Goal: Information Seeking & Learning: Check status

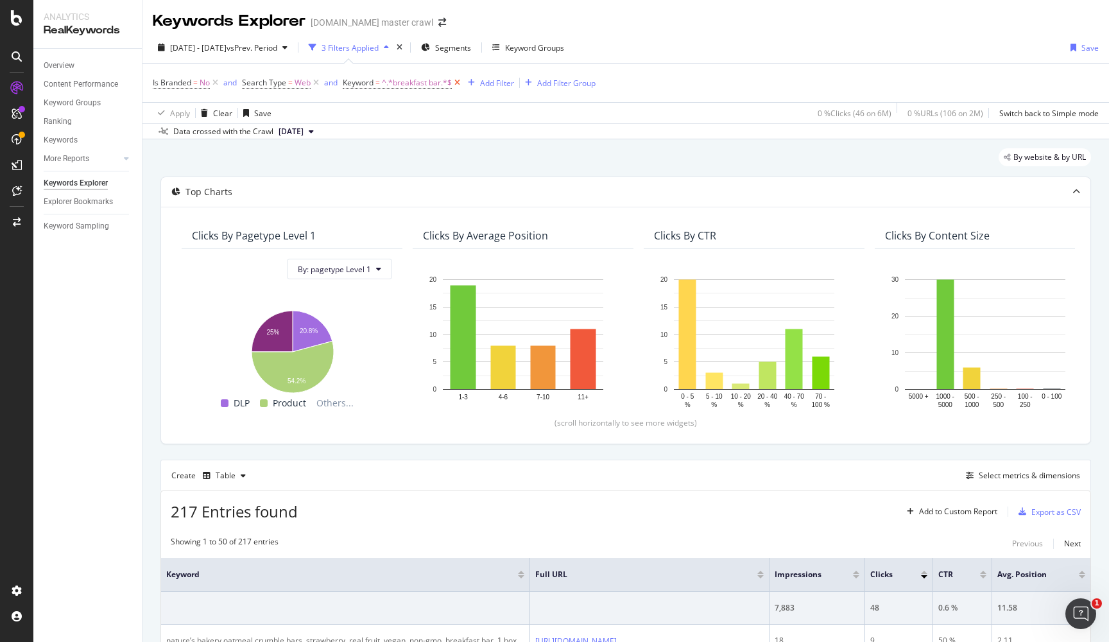
click at [455, 82] on icon at bounding box center [457, 82] width 11 height 13
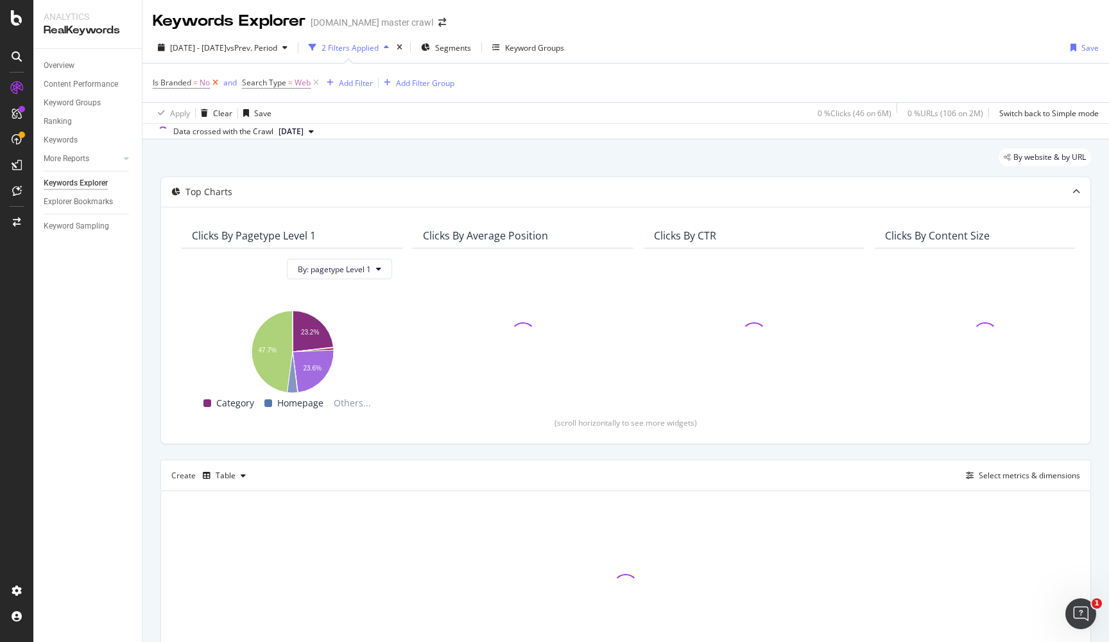
click at [214, 81] on icon at bounding box center [215, 82] width 11 height 13
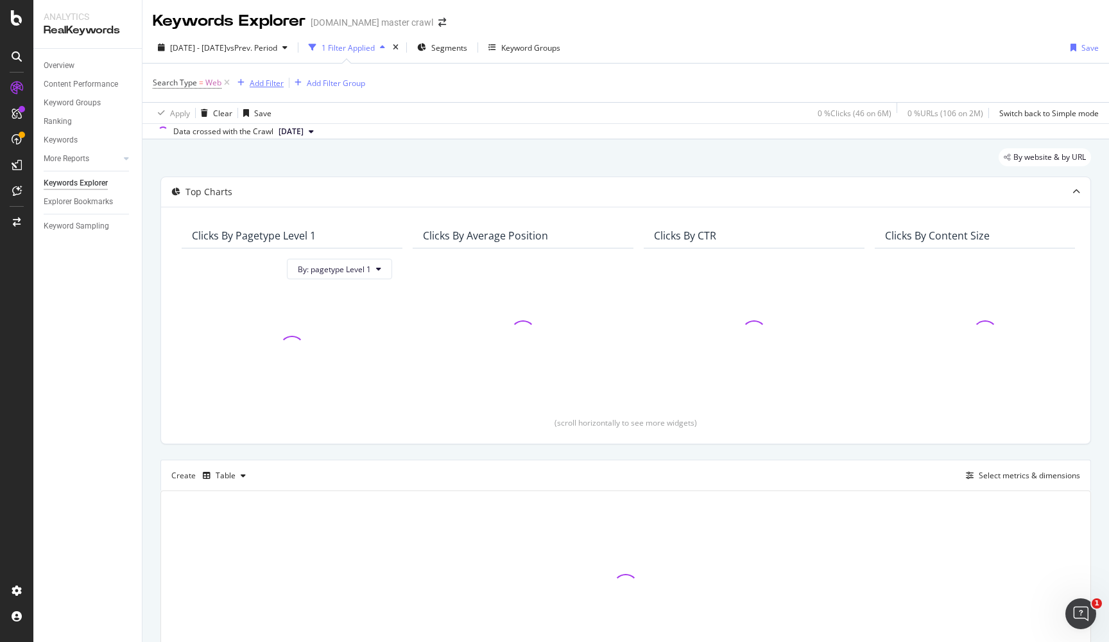
click at [274, 83] on div "Add Filter" at bounding box center [267, 83] width 34 height 11
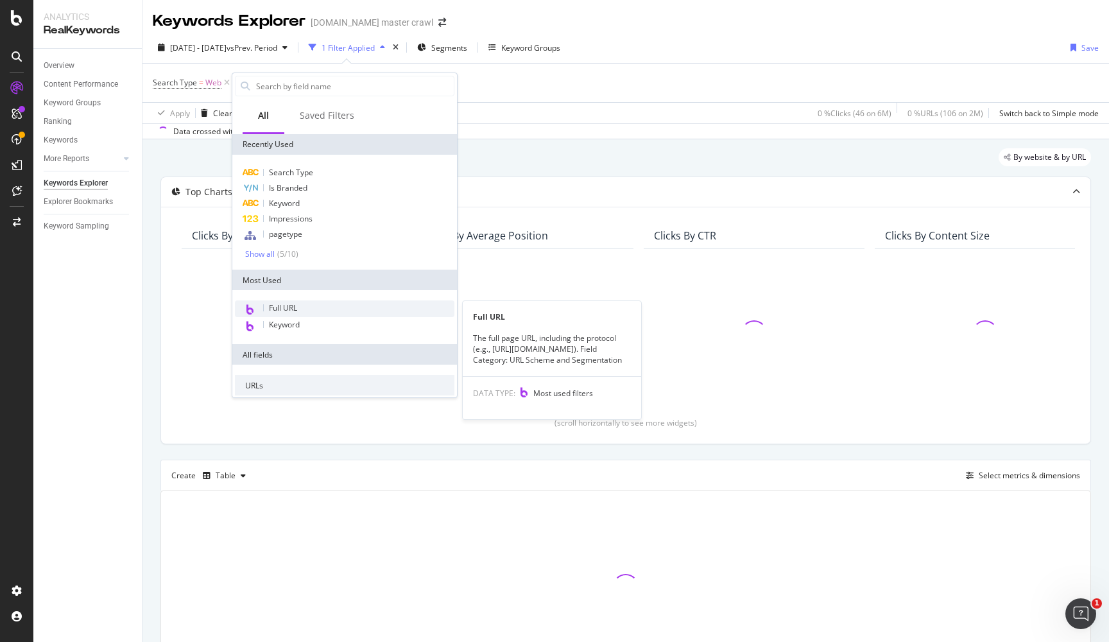
click at [283, 310] on span "Full URL" at bounding box center [283, 307] width 28 height 11
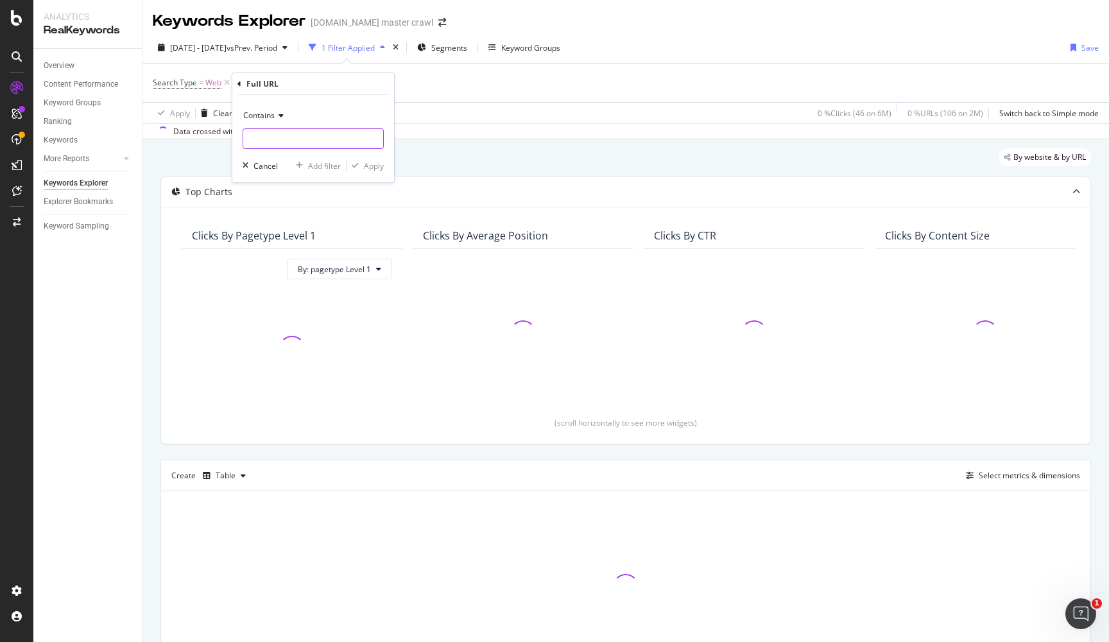
click at [302, 133] on input "text" at bounding box center [313, 138] width 140 height 21
click at [295, 137] on input "text" at bounding box center [313, 138] width 140 height 21
paste input "N-8zptw"
type input "N-8zptw"
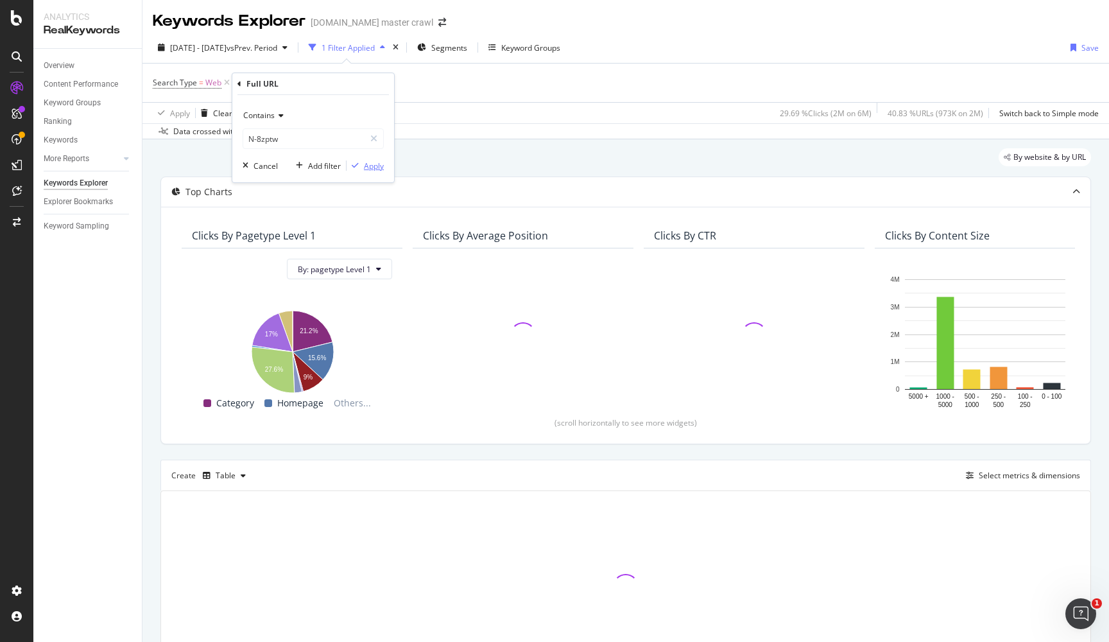
click at [373, 164] on div "Apply" at bounding box center [374, 165] width 20 height 11
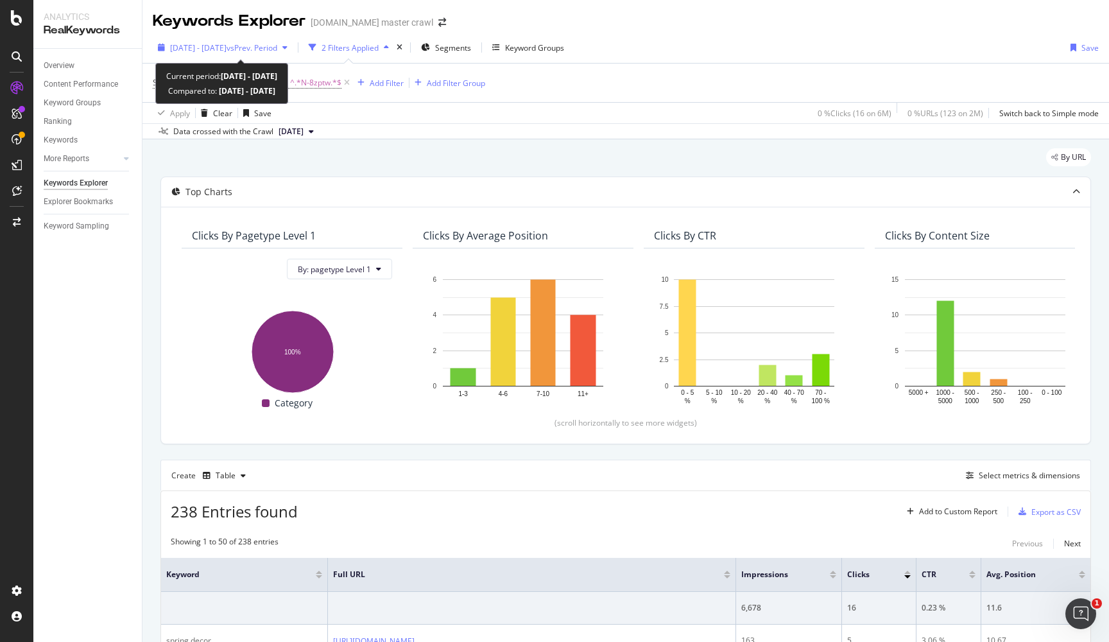
click at [277, 46] on span "vs Prev. Period" at bounding box center [251, 47] width 51 height 11
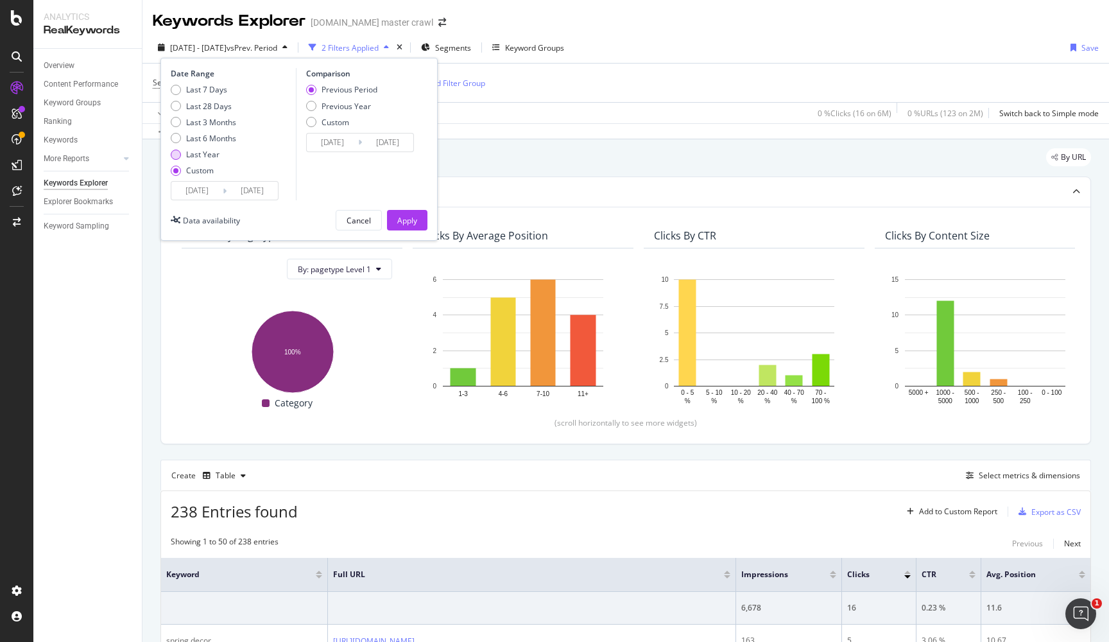
click at [204, 149] on div "Last Year" at bounding box center [202, 154] width 33 height 11
type input "[DATE]"
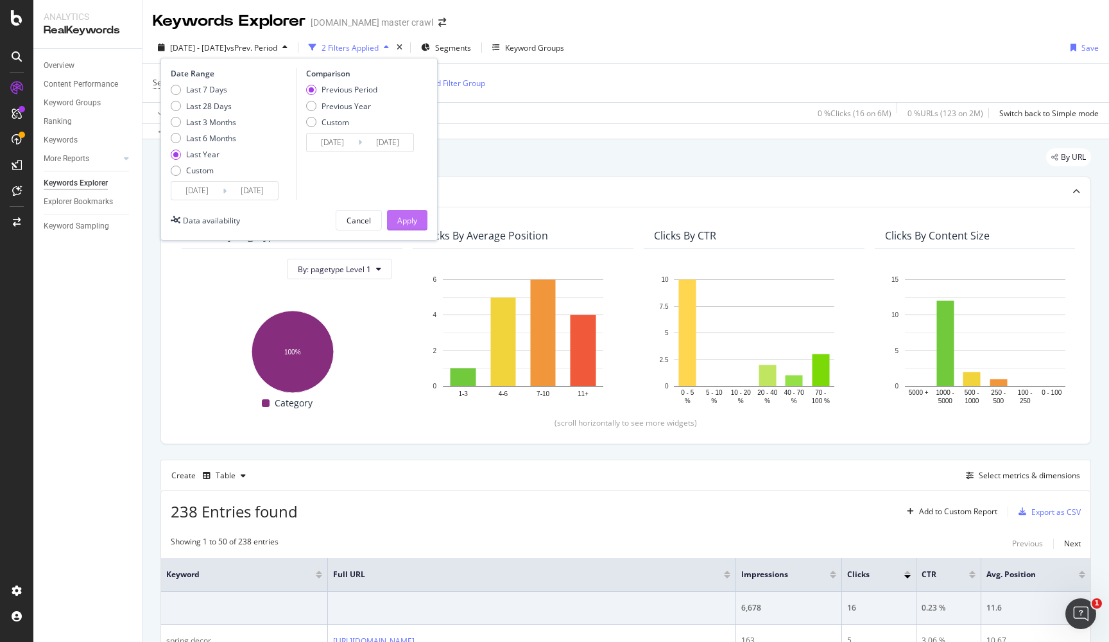
click at [407, 222] on div "Apply" at bounding box center [407, 220] width 20 height 11
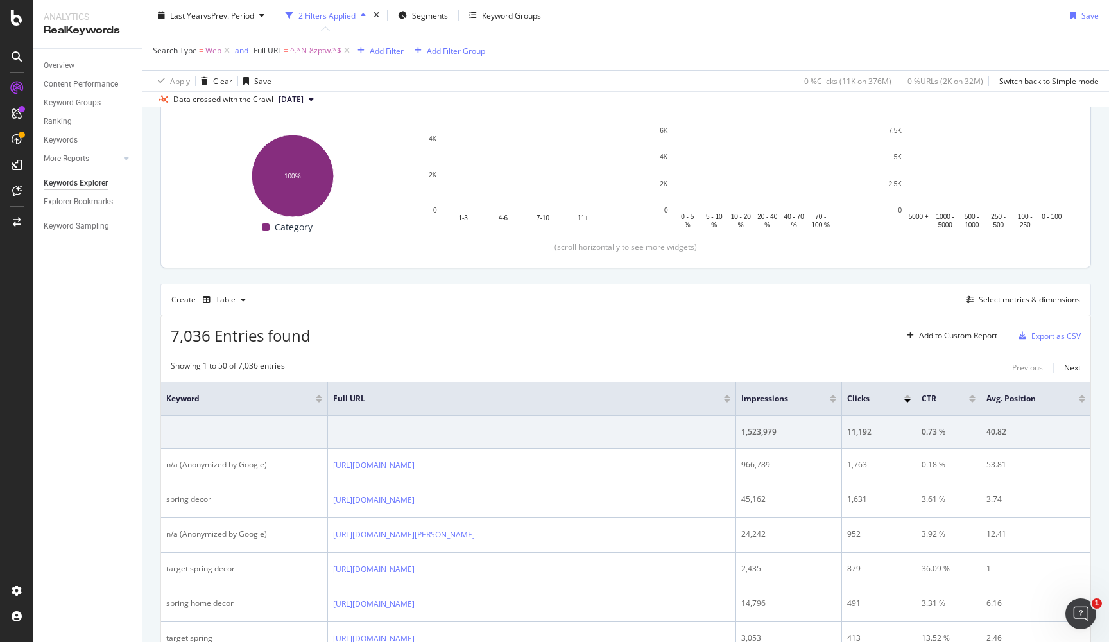
scroll to position [179, 0]
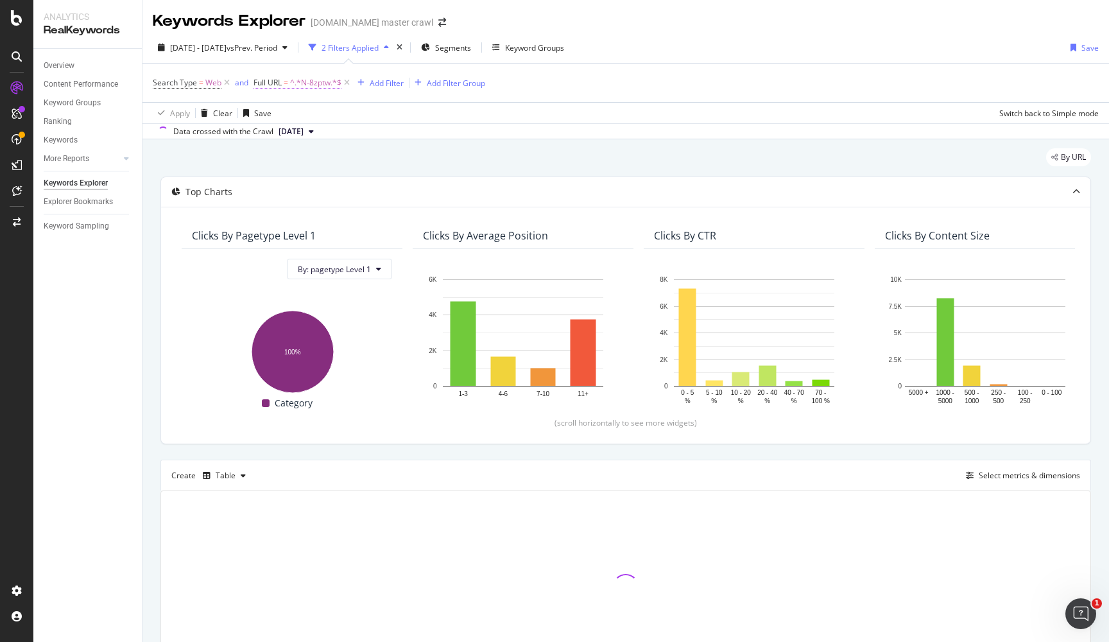
click at [324, 86] on span "^.*N-8zptw.*$" at bounding box center [315, 83] width 51 height 18
click at [318, 134] on input "N-8zptw" at bounding box center [325, 136] width 121 height 21
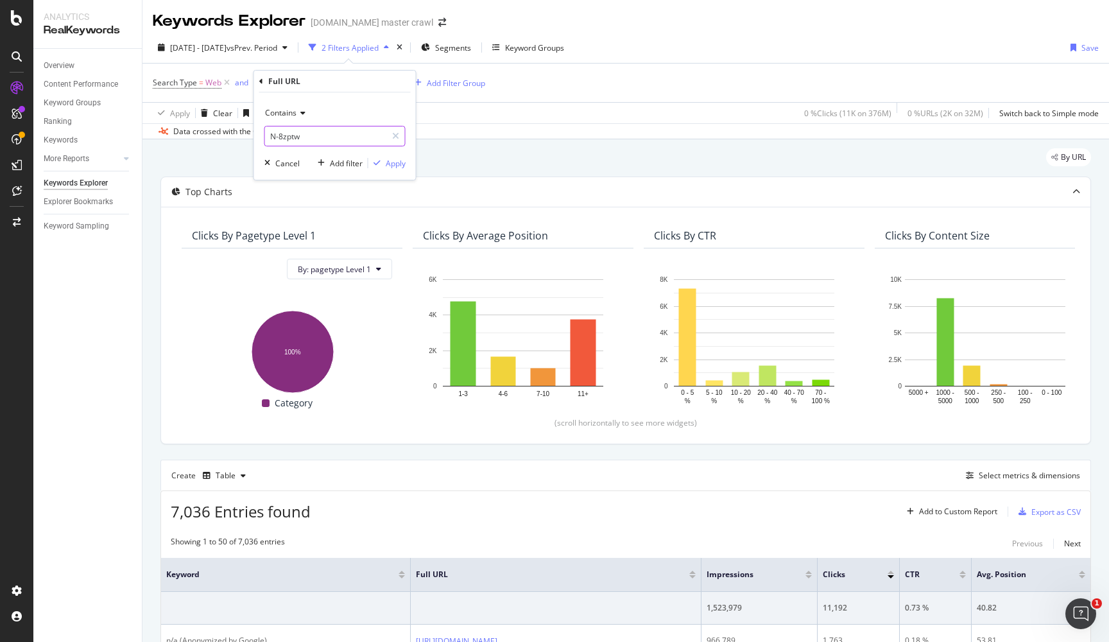
click at [318, 134] on input "N-8zptw" at bounding box center [325, 136] width 121 height 21
paste input "4xnx1"
type input "N-4xnx1"
click at [388, 160] on div "Apply" at bounding box center [396, 163] width 20 height 11
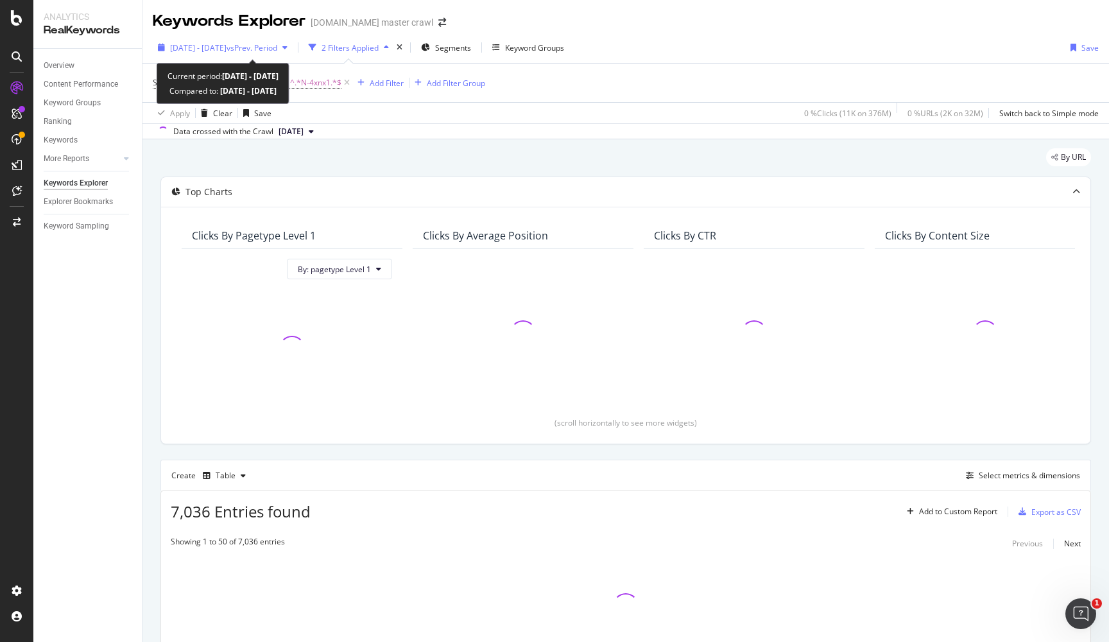
click at [277, 47] on span "vs Prev. Period" at bounding box center [251, 47] width 51 height 11
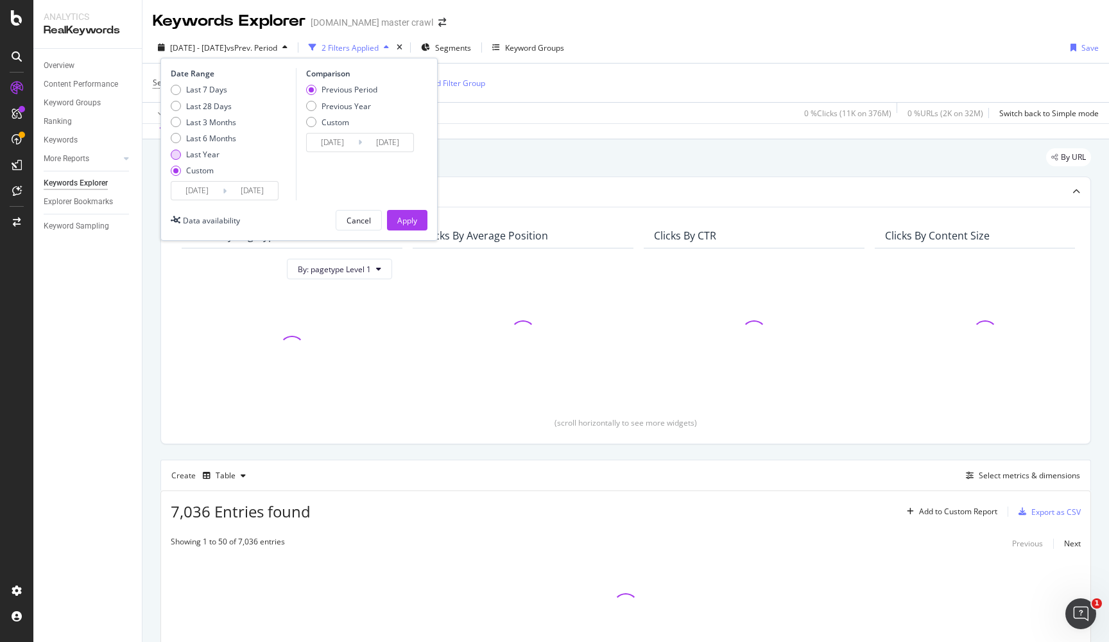
click at [194, 155] on div "Last Year" at bounding box center [202, 154] width 33 height 11
type input "2023/09/23"
type input "2024/09/21"
type input "2024/09/22"
type input "2025/09/21"
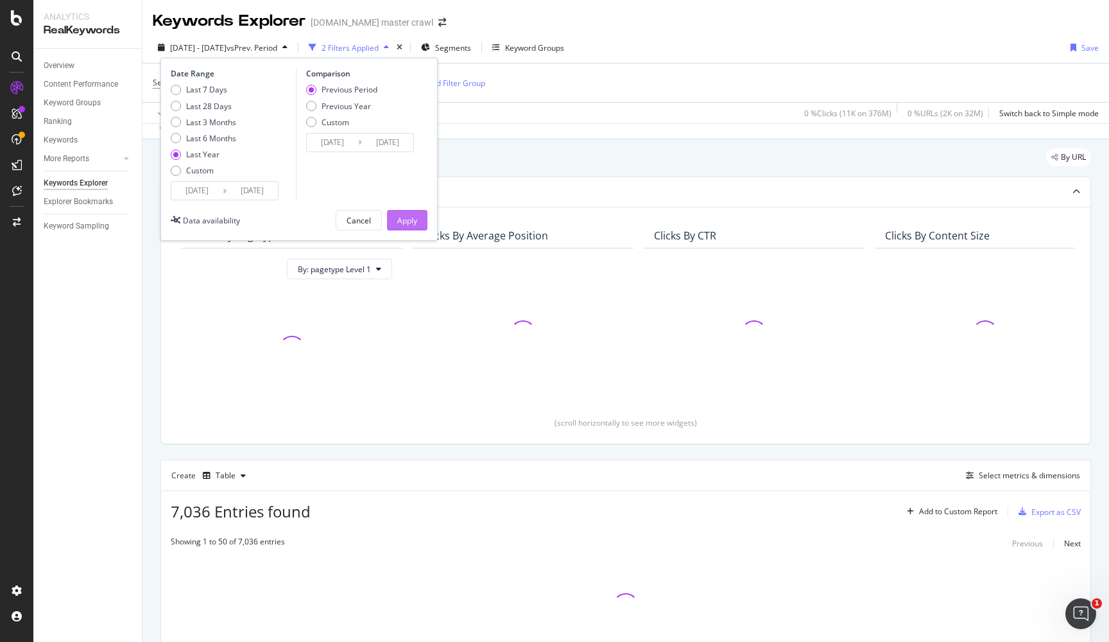
click at [414, 217] on div "Apply" at bounding box center [407, 220] width 20 height 11
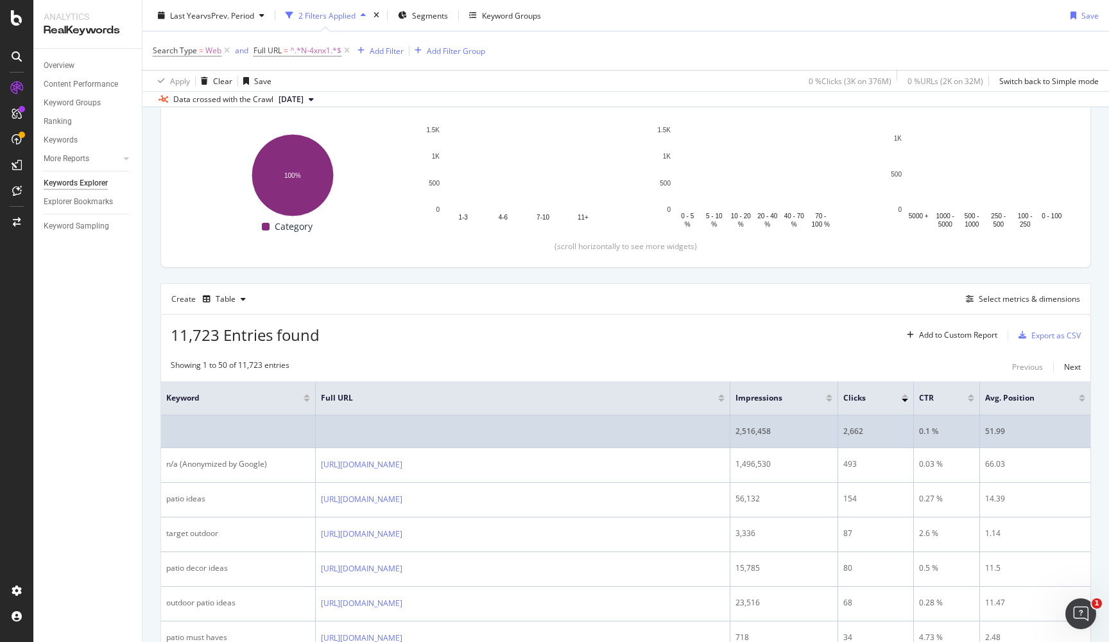
scroll to position [179, 0]
